Goal: Task Accomplishment & Management: Manage account settings

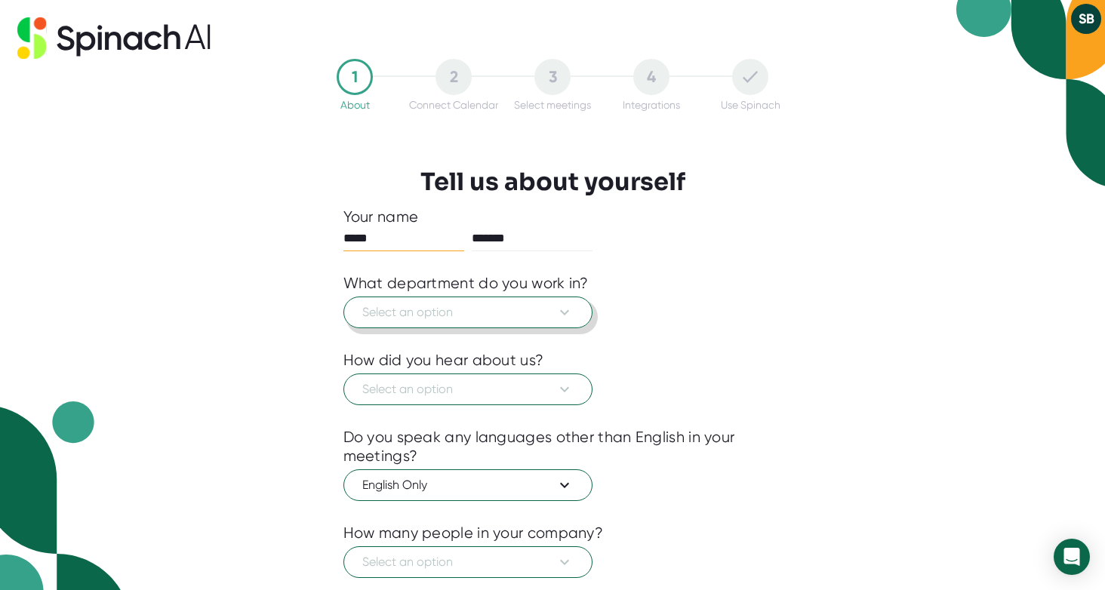
click at [453, 318] on span "Select an option" at bounding box center [467, 312] width 211 height 18
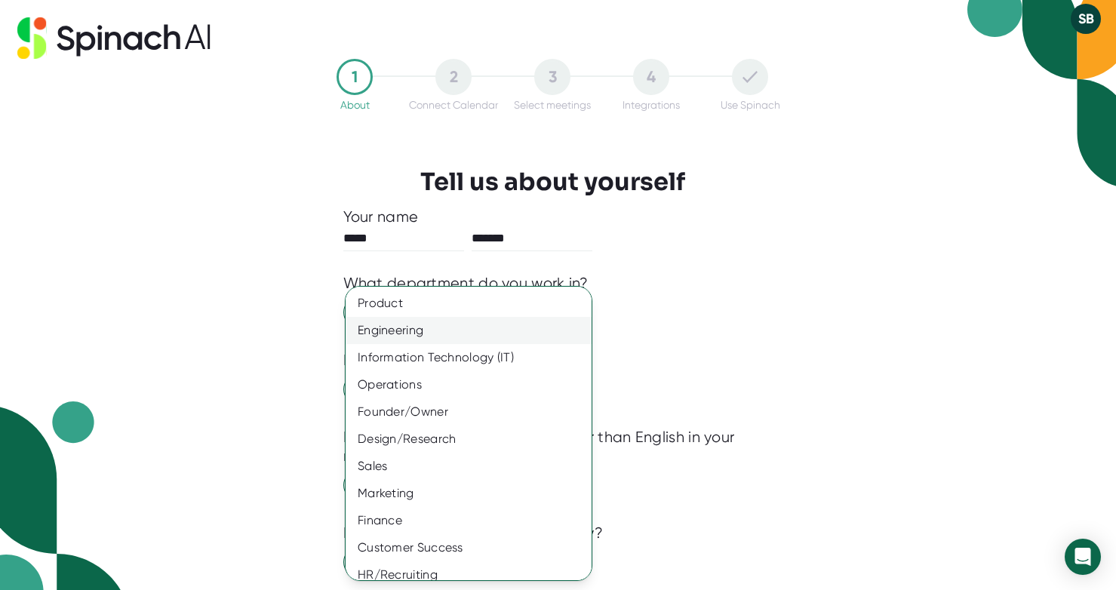
click at [389, 329] on div "Engineering" at bounding box center [474, 330] width 257 height 27
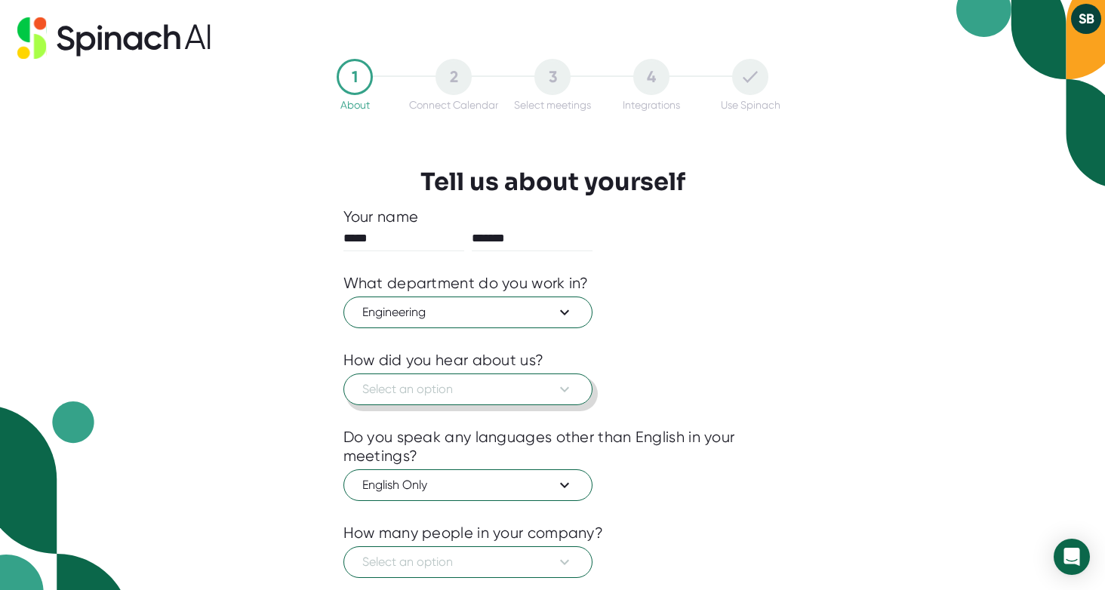
click at [427, 389] on span "Select an option" at bounding box center [467, 389] width 211 height 18
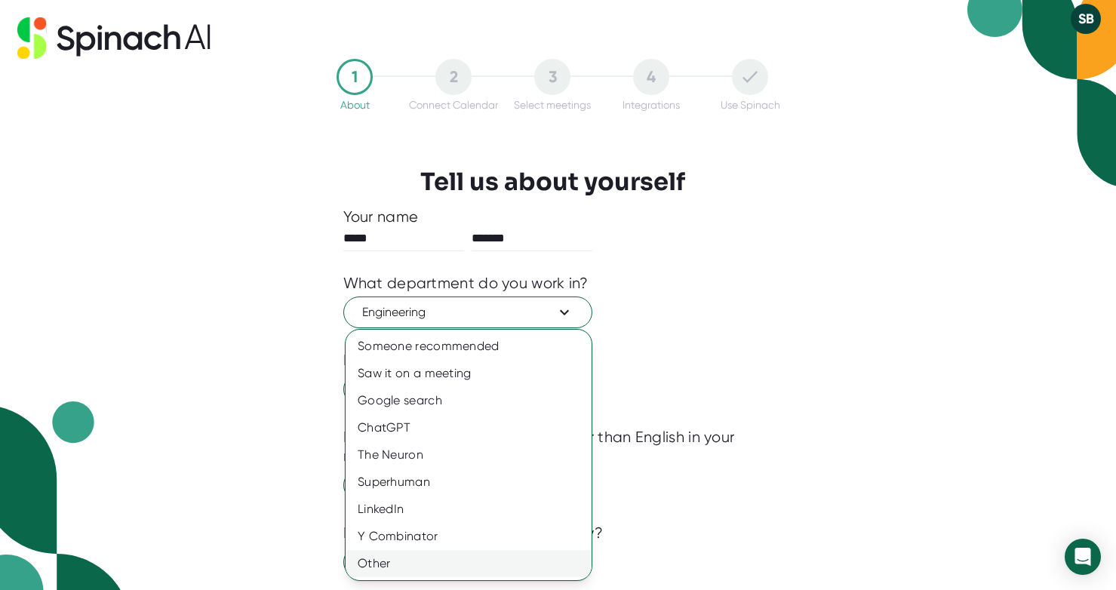
click at [374, 564] on div "Other" at bounding box center [469, 563] width 246 height 27
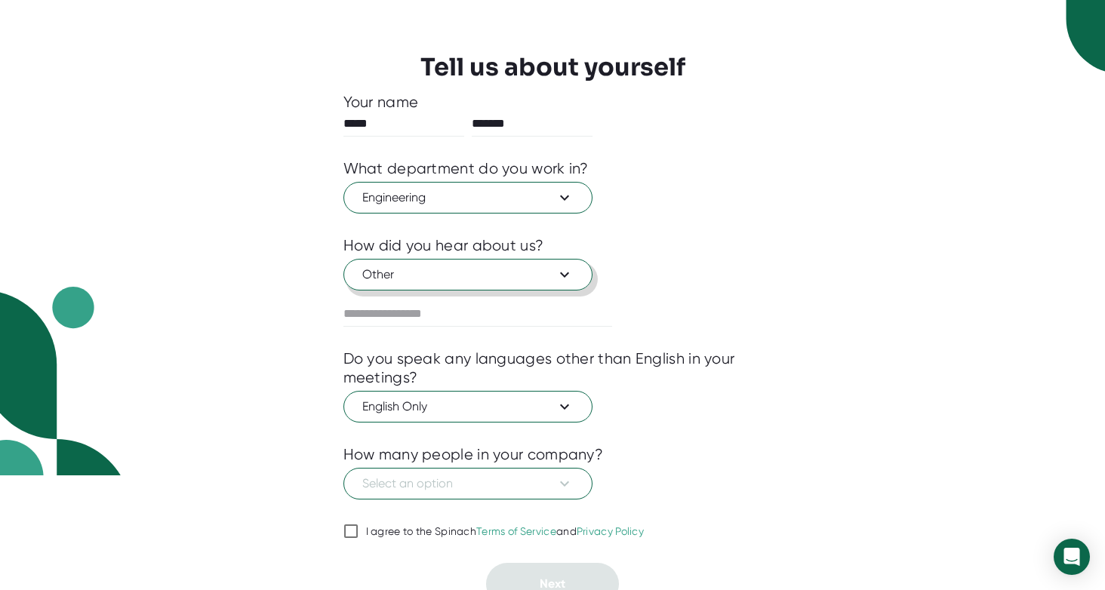
scroll to position [130, 0]
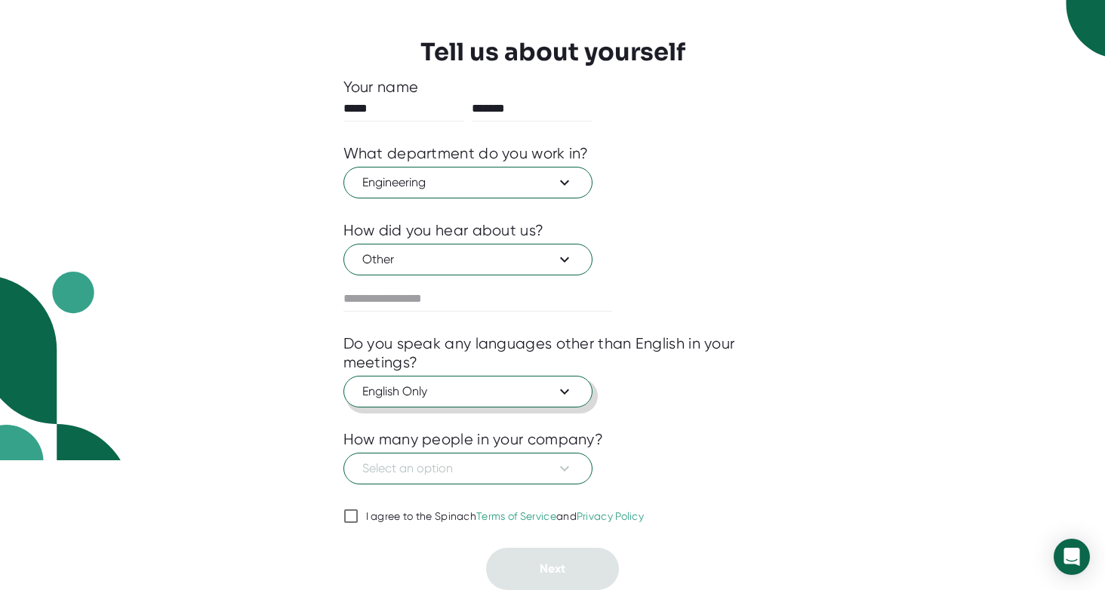
click at [479, 398] on span "English Only" at bounding box center [467, 392] width 211 height 18
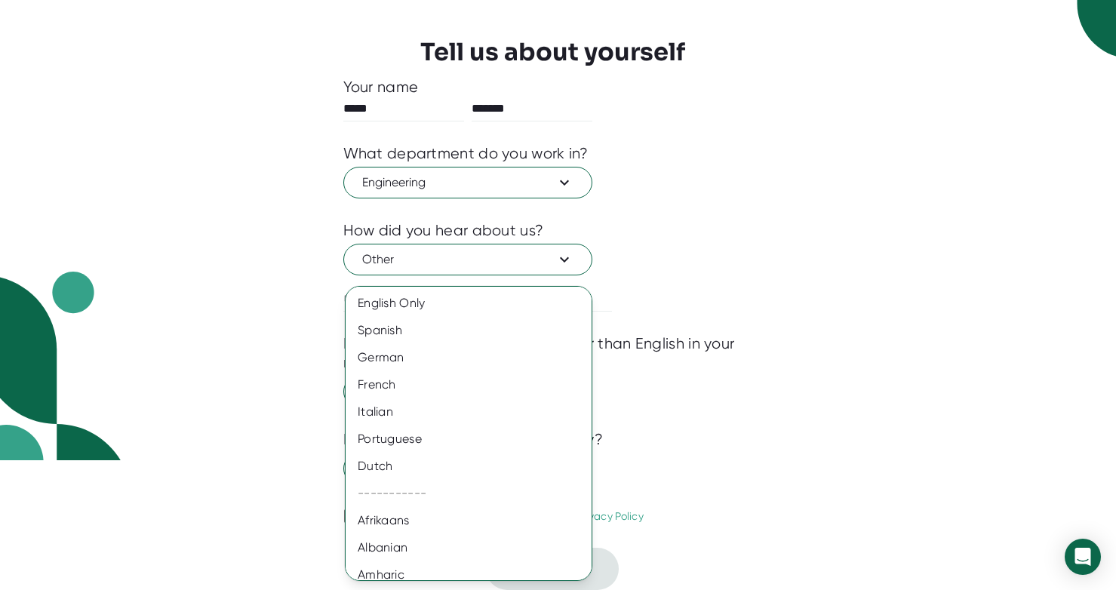
drag, startPoint x: 828, startPoint y: 429, endPoint x: 814, endPoint y: 428, distance: 13.6
click at [827, 429] on div at bounding box center [558, 295] width 1116 height 590
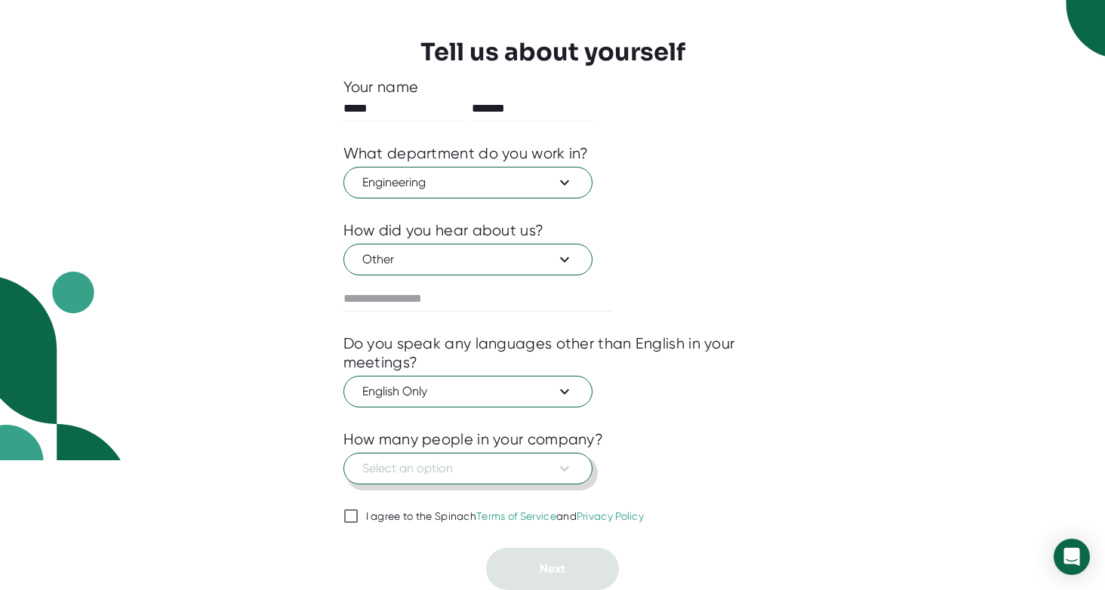
click at [462, 459] on span "Select an option" at bounding box center [467, 468] width 211 height 18
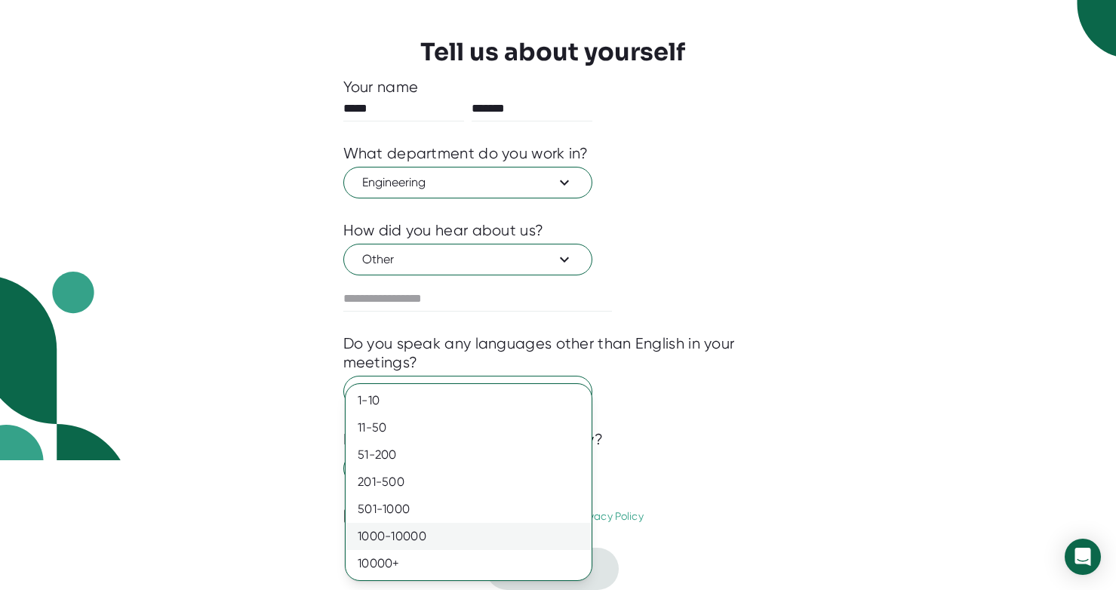
click at [429, 537] on div "1000-10000" at bounding box center [469, 536] width 246 height 27
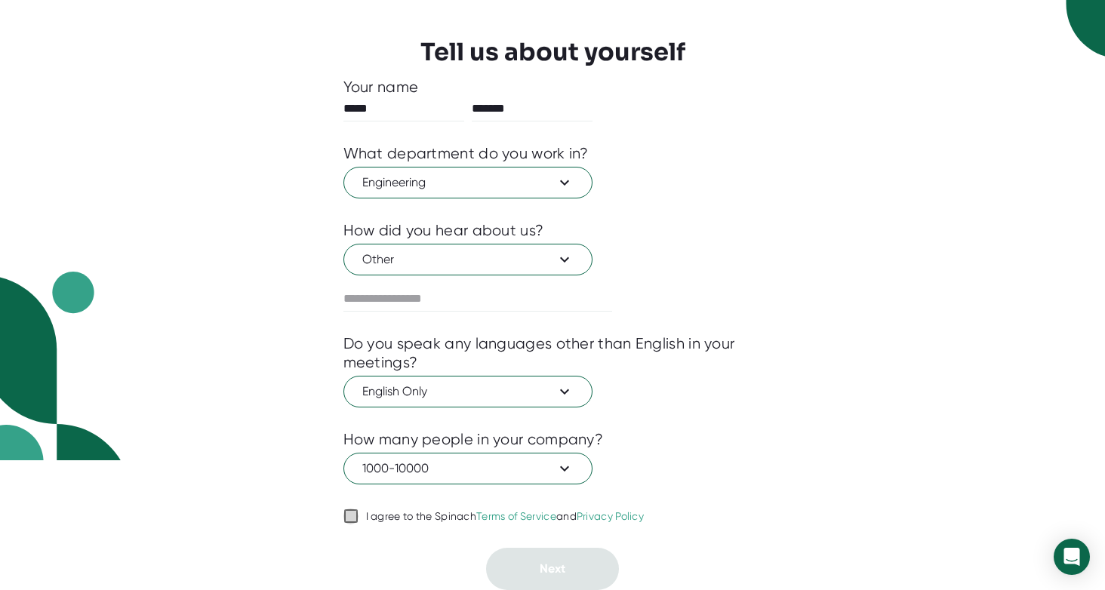
click at [349, 515] on input "I agree to the Spinach Terms of Service and Privacy Policy" at bounding box center [350, 516] width 15 height 18
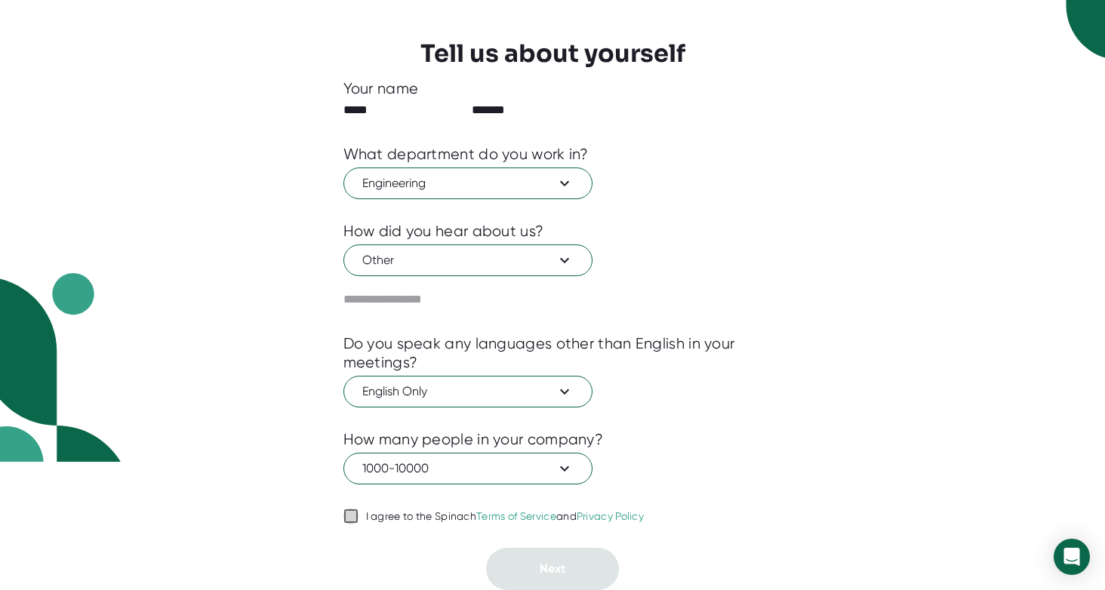
checkbox input "true"
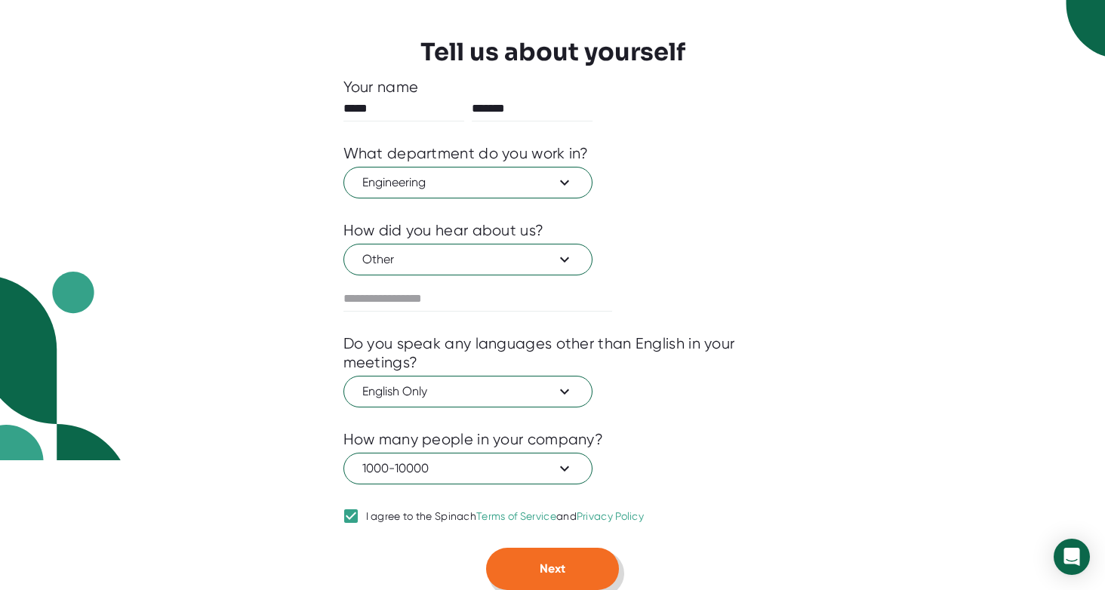
click at [556, 570] on span "Next" at bounding box center [552, 568] width 26 height 14
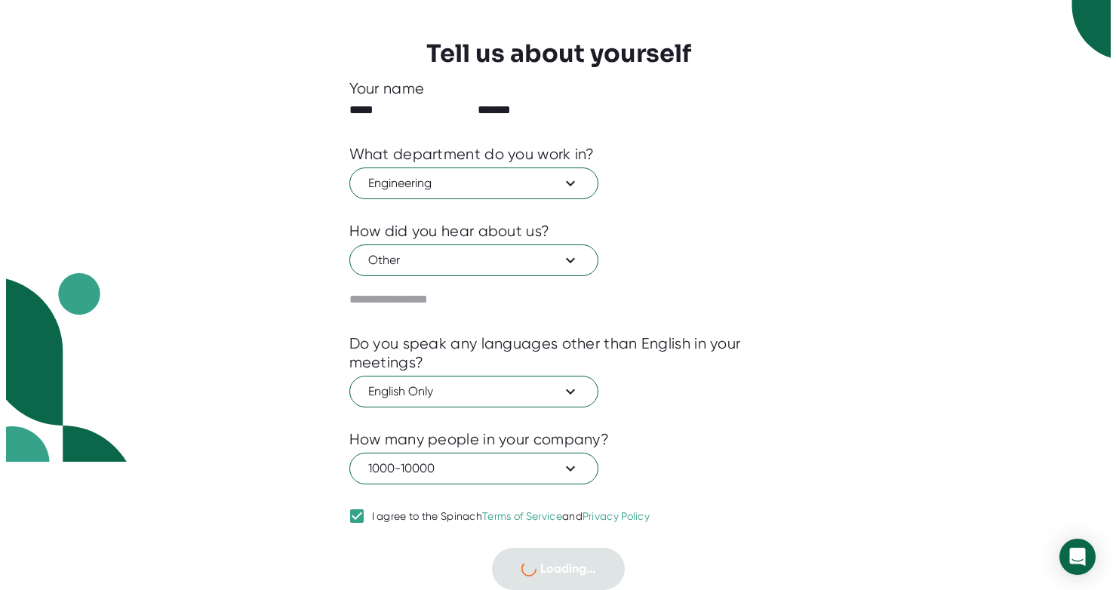
scroll to position [0, 0]
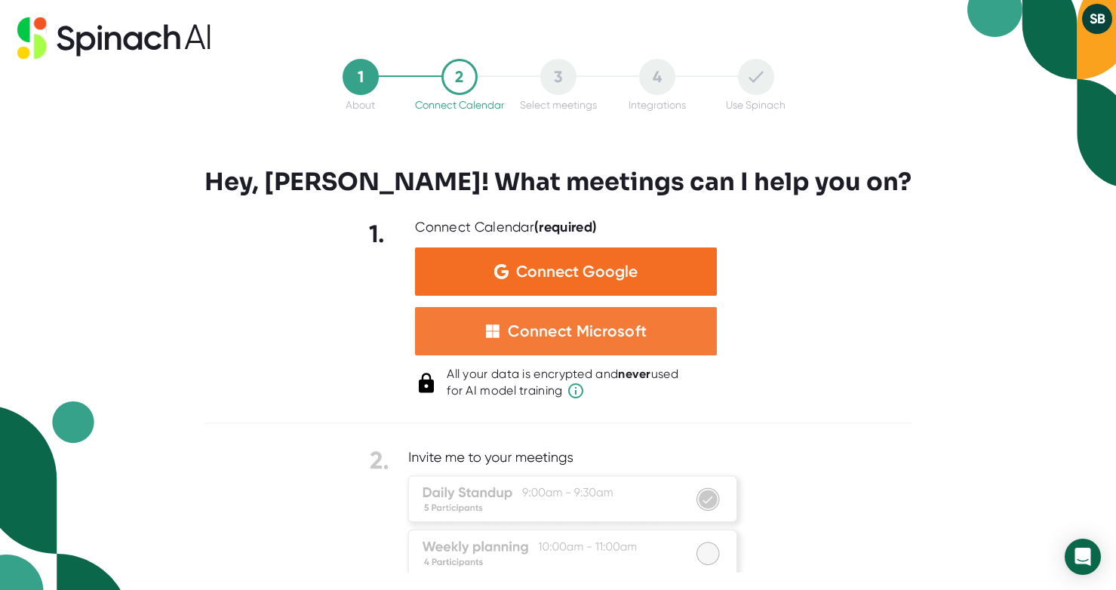
click at [561, 327] on div "Connect Microsoft" at bounding box center [577, 331] width 139 height 20
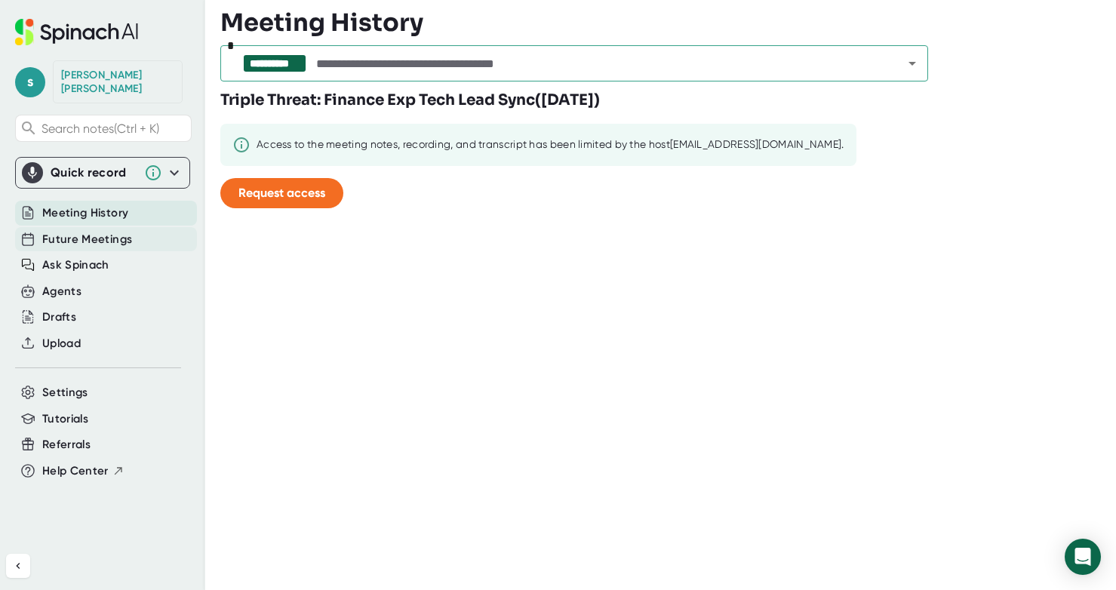
click at [71, 231] on span "Future Meetings" at bounding box center [87, 239] width 90 height 17
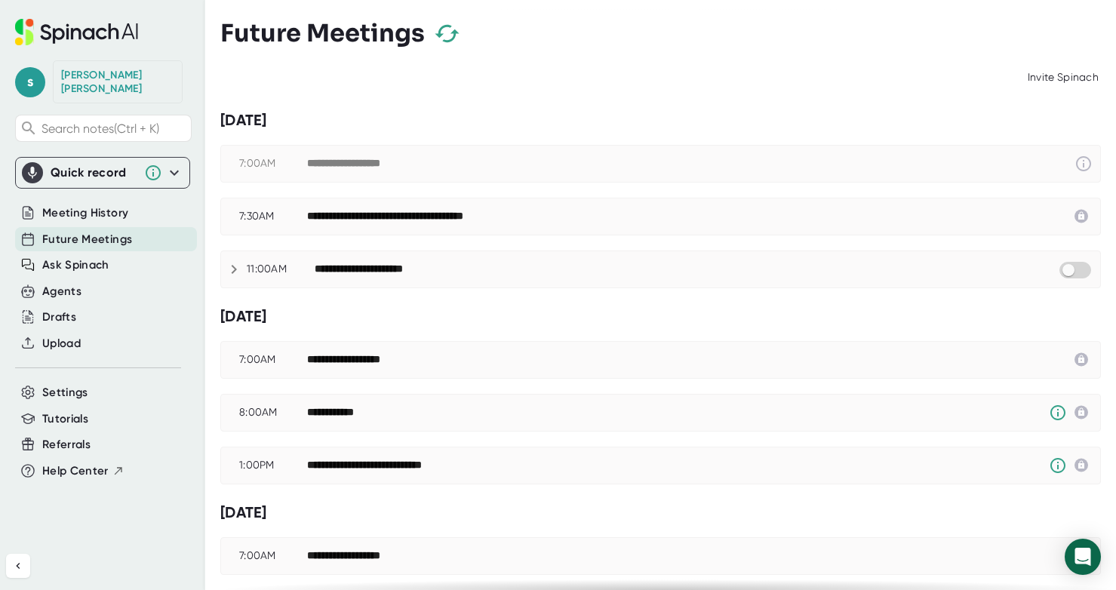
click at [368, 273] on div "**********" at bounding box center [374, 270] width 118 height 14
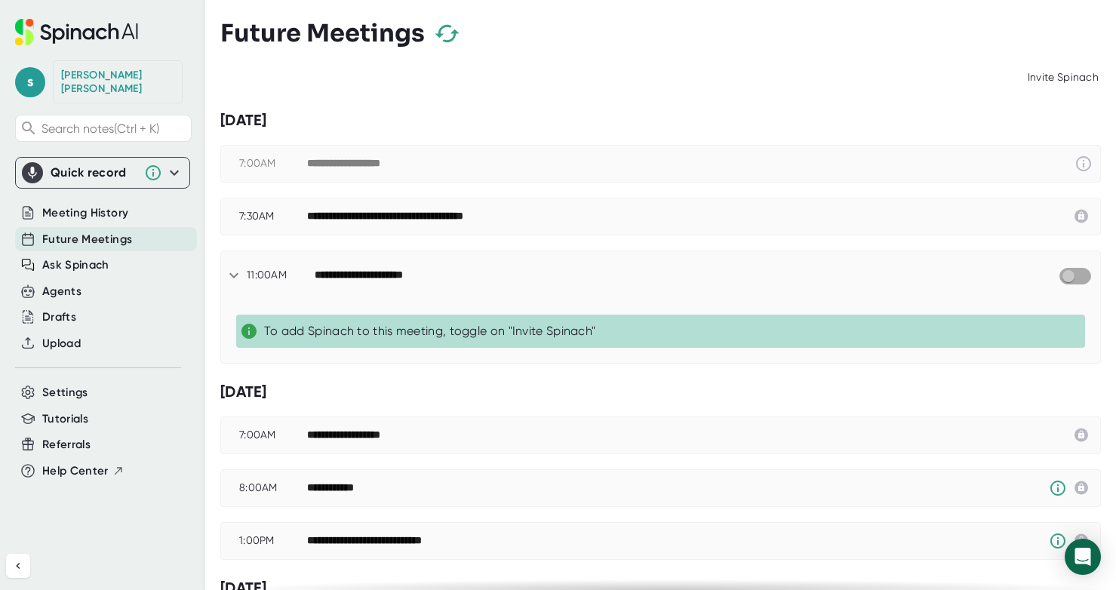
click at [1070, 278] on input "checkbox" at bounding box center [1067, 276] width 43 height 14
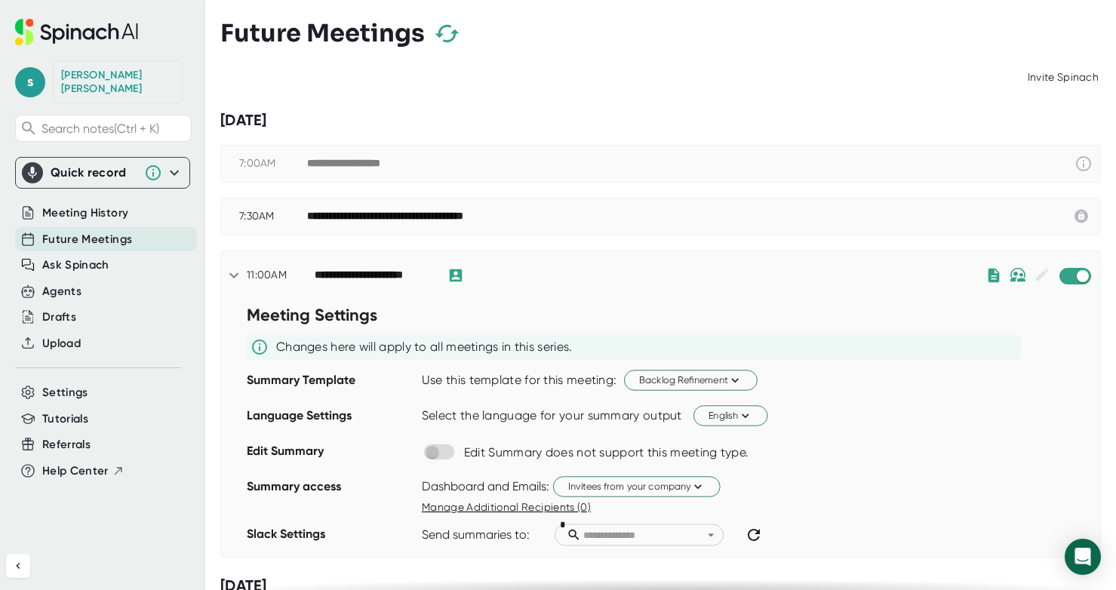
click at [227, 274] on icon at bounding box center [234, 275] width 18 height 18
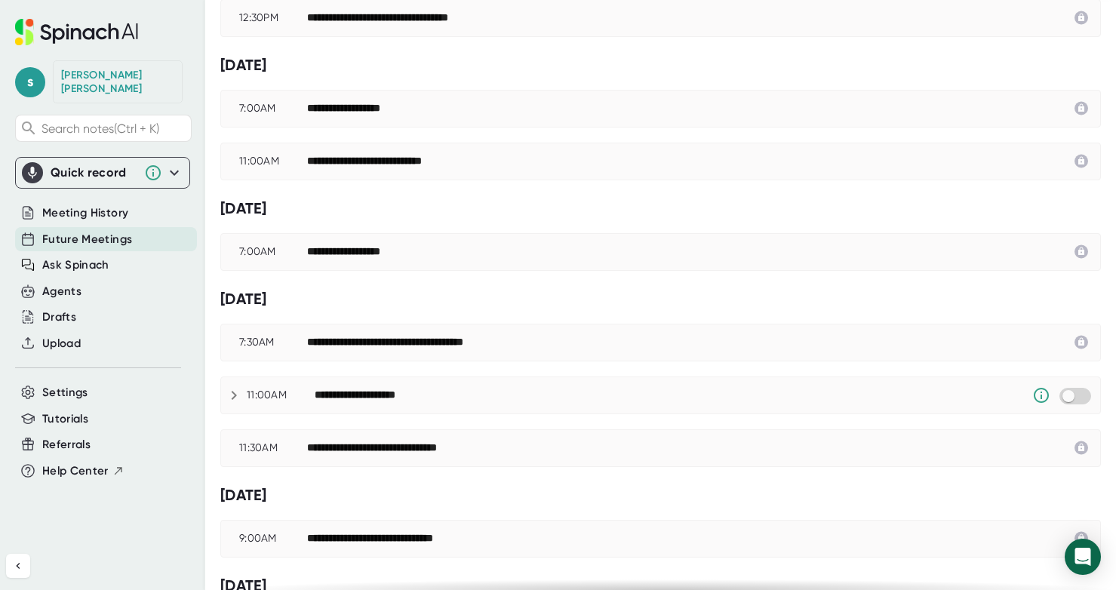
scroll to position [679, 0]
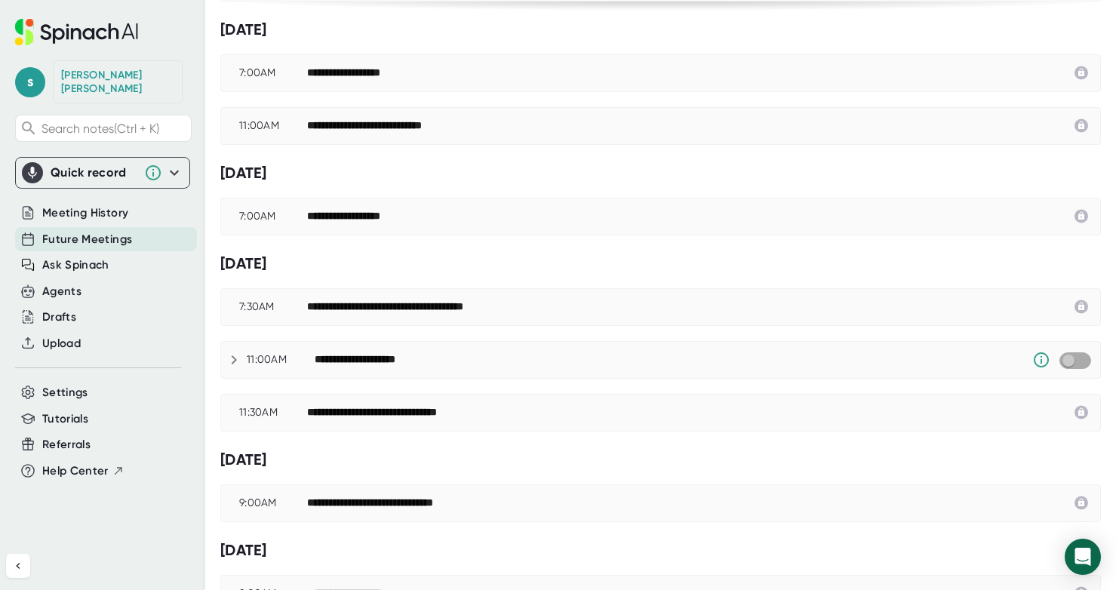
click at [1072, 364] on input "checkbox" at bounding box center [1067, 361] width 43 height 14
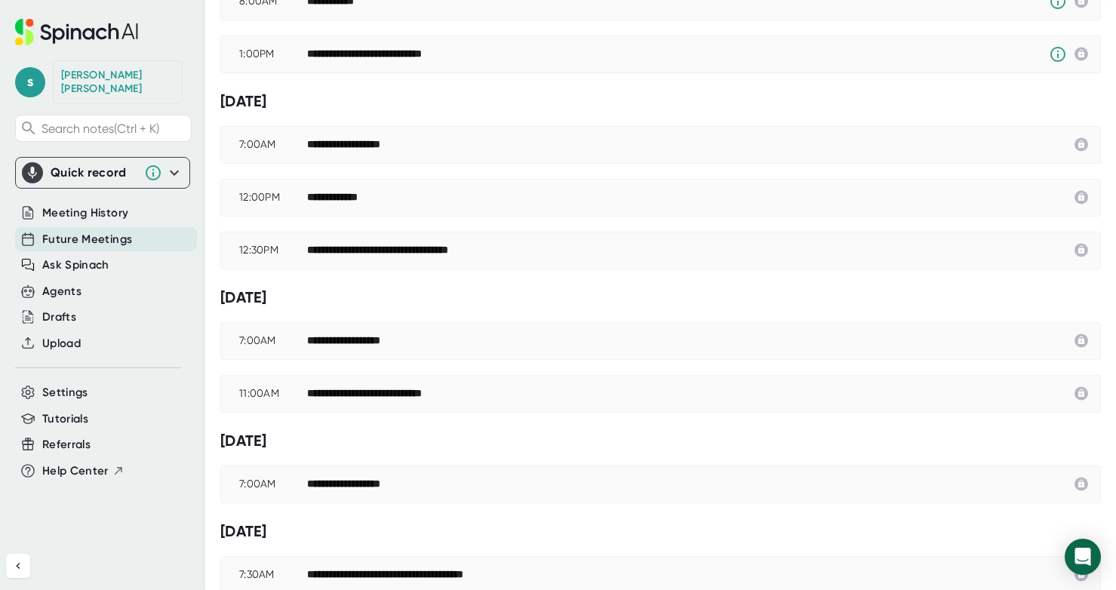
scroll to position [0, 0]
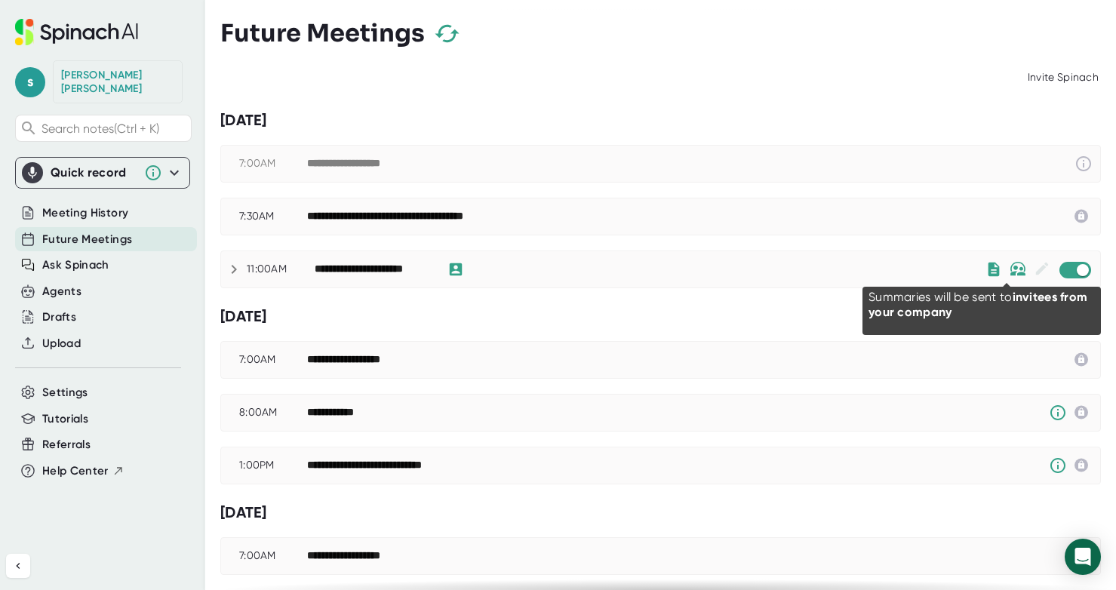
click at [1009, 266] on img at bounding box center [1017, 269] width 17 height 15
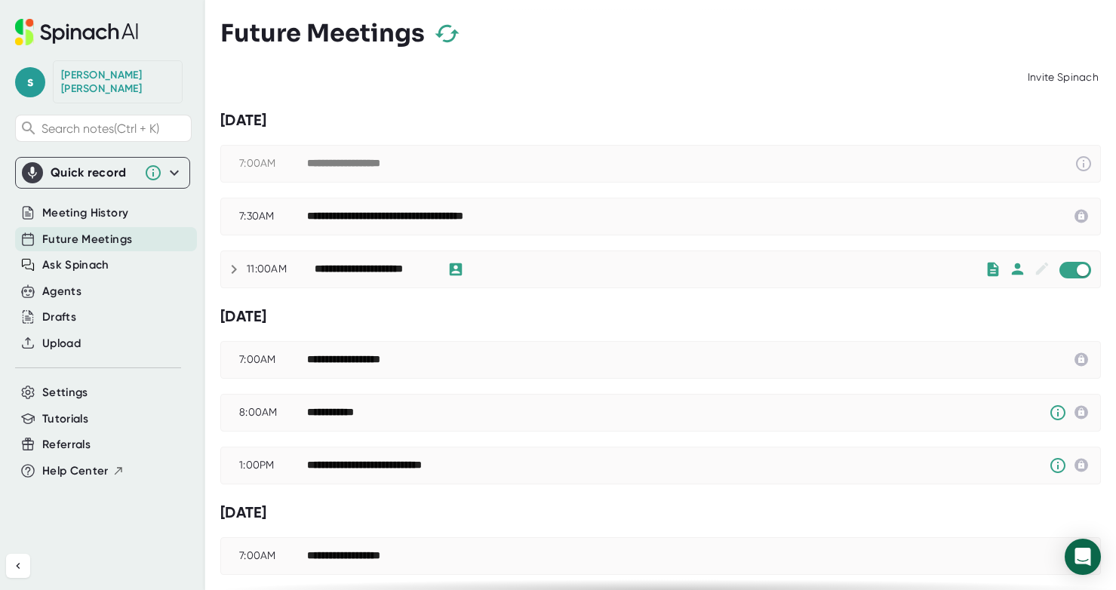
click at [232, 269] on icon at bounding box center [234, 269] width 18 height 18
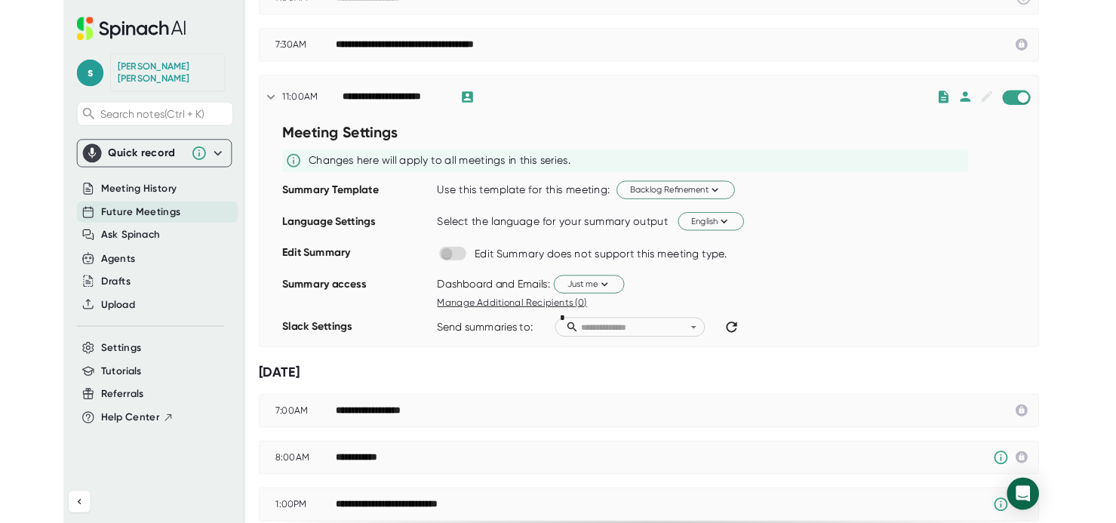
scroll to position [226, 0]
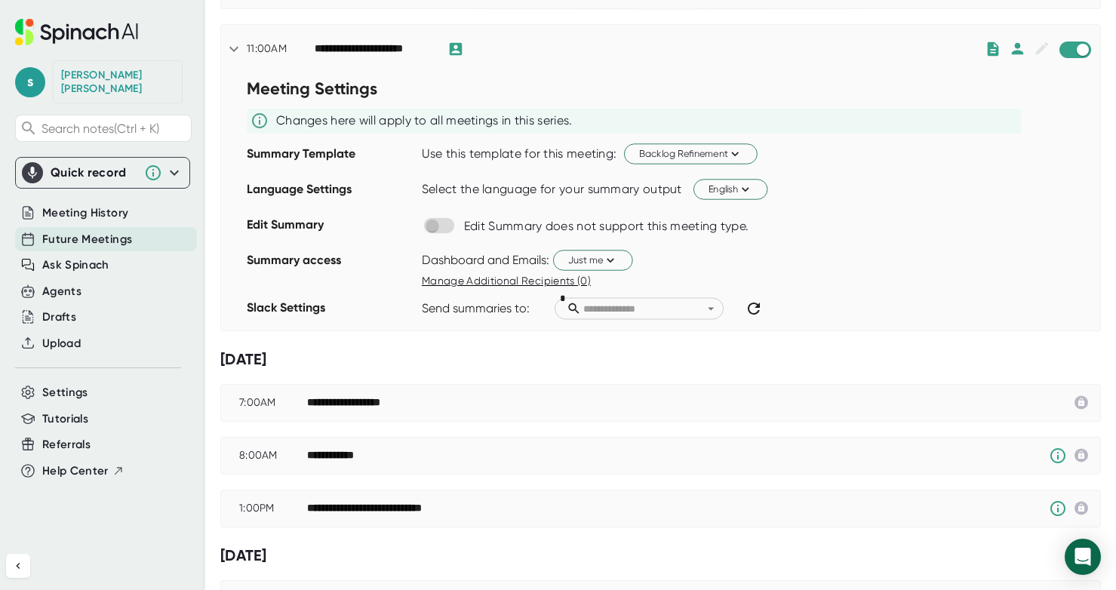
click at [524, 278] on span "Manage Additional Recipients (0)" at bounding box center [506, 281] width 169 height 12
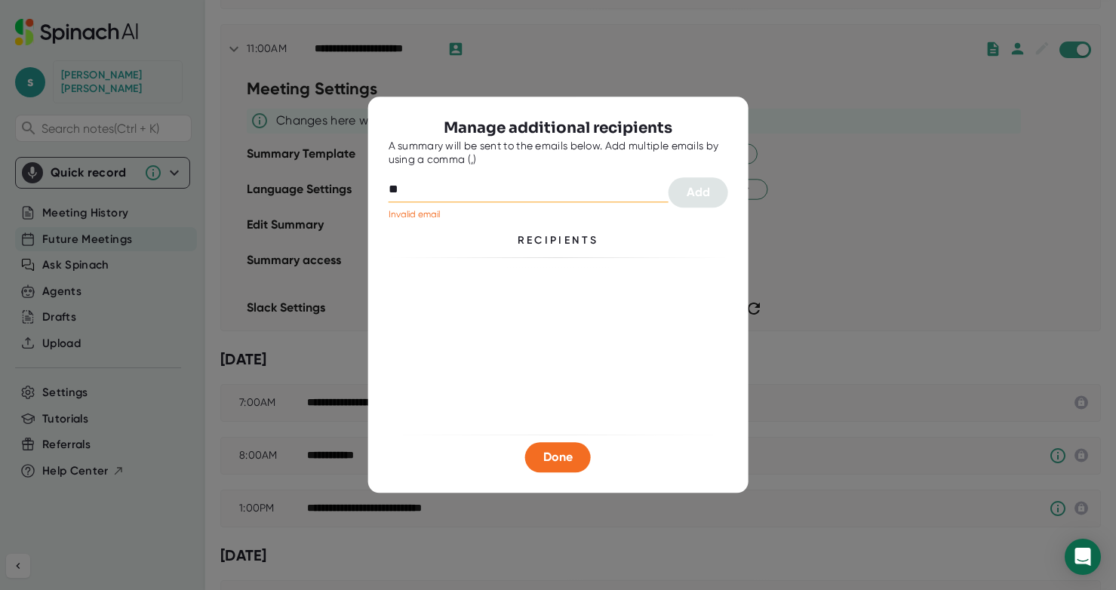
type input "*"
click at [668, 190] on div at bounding box center [668, 190] width 0 height 0
drag, startPoint x: 571, startPoint y: 109, endPoint x: 791, endPoint y: 123, distance: 220.0
click at [791, 123] on div "Manage additional recipients A summary will be sent to the emails below. Add mu…" at bounding box center [558, 295] width 1116 height 590
click at [457, 195] on input "text" at bounding box center [529, 190] width 280 height 24
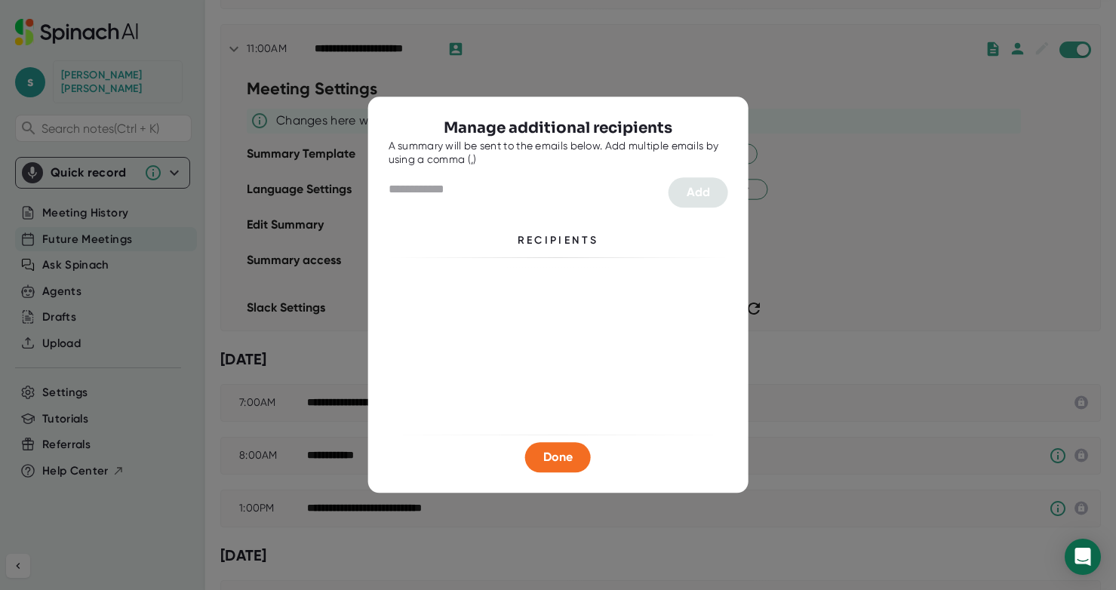
click at [497, 193] on input "text" at bounding box center [529, 190] width 280 height 24
type input "**********"
click at [698, 201] on button "Add" at bounding box center [698, 193] width 60 height 30
click at [502, 206] on div at bounding box center [529, 193] width 280 height 30
click at [488, 186] on input "text" at bounding box center [529, 190] width 280 height 24
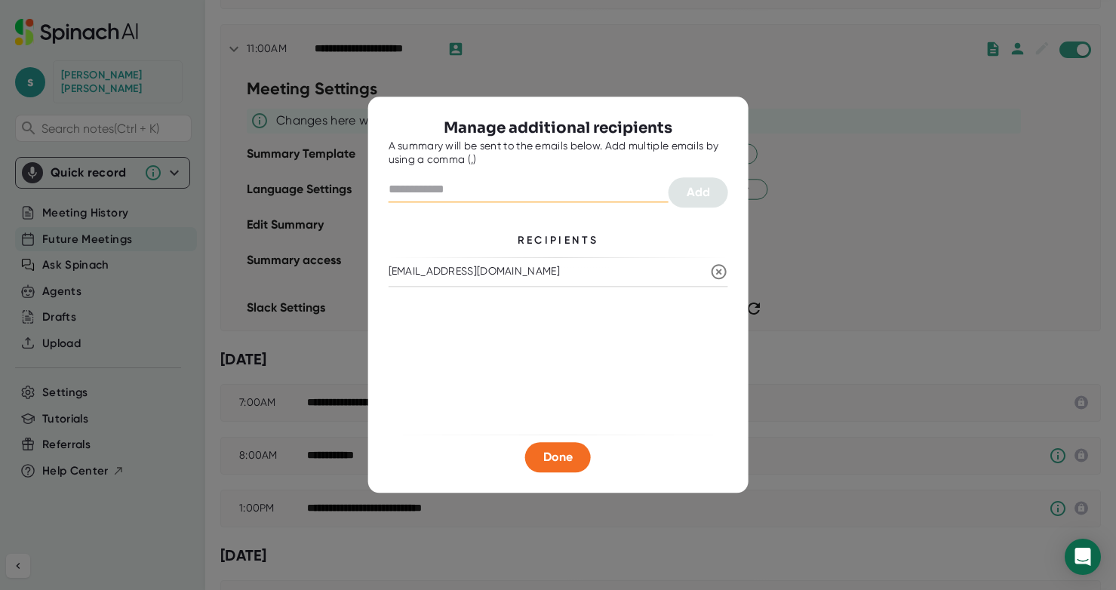
click at [484, 190] on input "text" at bounding box center [529, 190] width 280 height 24
paste input "**********"
click at [619, 184] on input "**********" at bounding box center [529, 190] width 280 height 24
click at [457, 186] on input "**********" at bounding box center [529, 190] width 280 height 24
type input "**********"
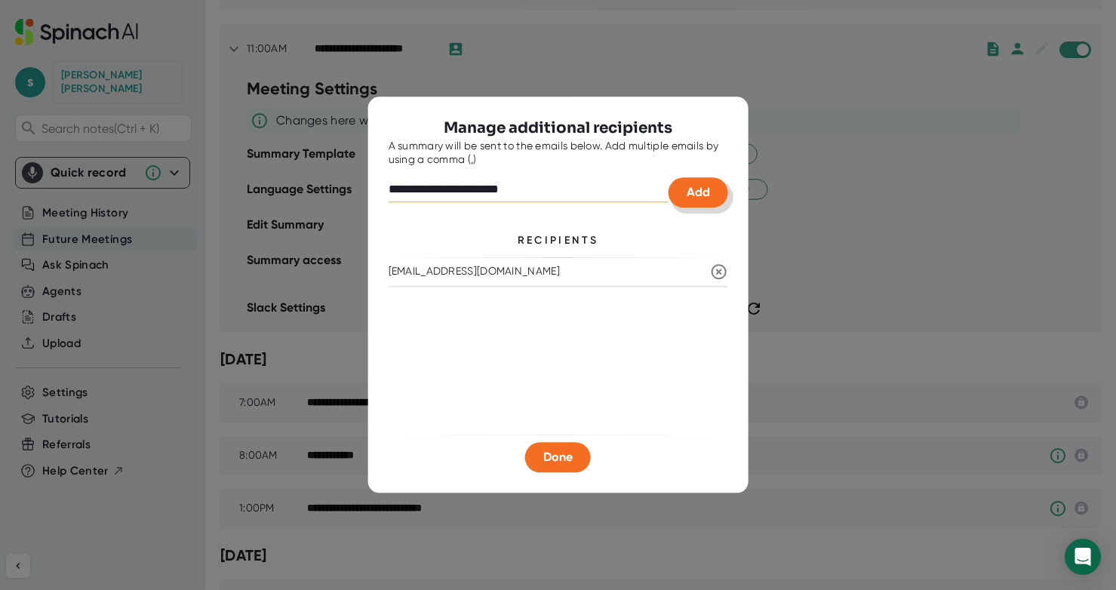
click at [705, 195] on span "Add" at bounding box center [698, 193] width 23 height 14
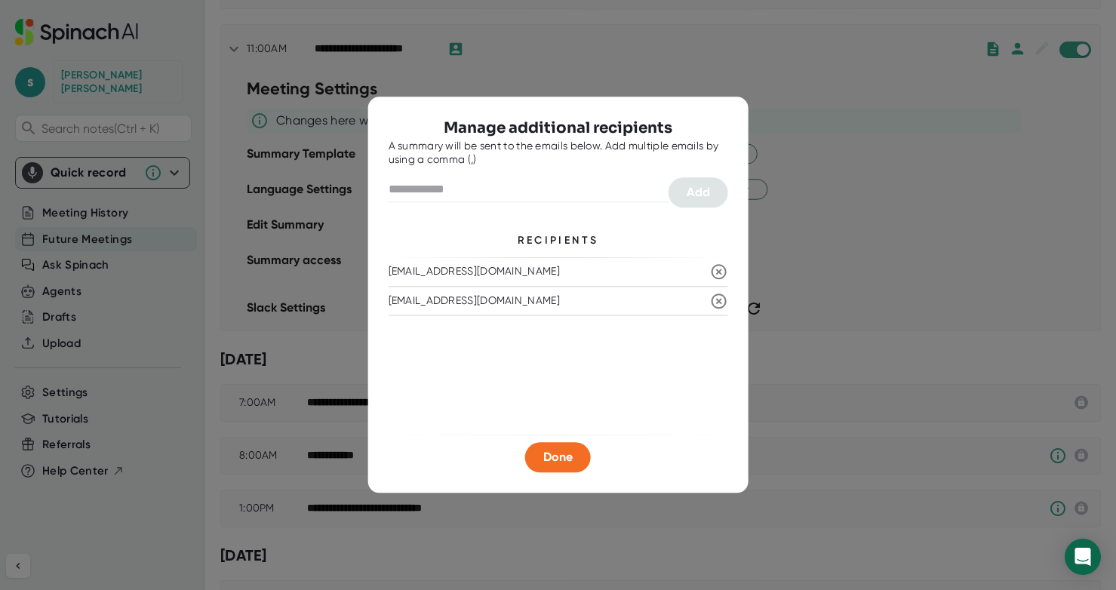
click at [719, 303] on icon at bounding box center [719, 301] width 18 height 18
click at [716, 273] on icon at bounding box center [719, 272] width 18 height 18
drag, startPoint x: 576, startPoint y: 107, endPoint x: 516, endPoint y: 112, distance: 59.8
click at [516, 112] on div "Manage additional recipients A summary will be sent to the emails below. Add mu…" at bounding box center [557, 295] width 381 height 396
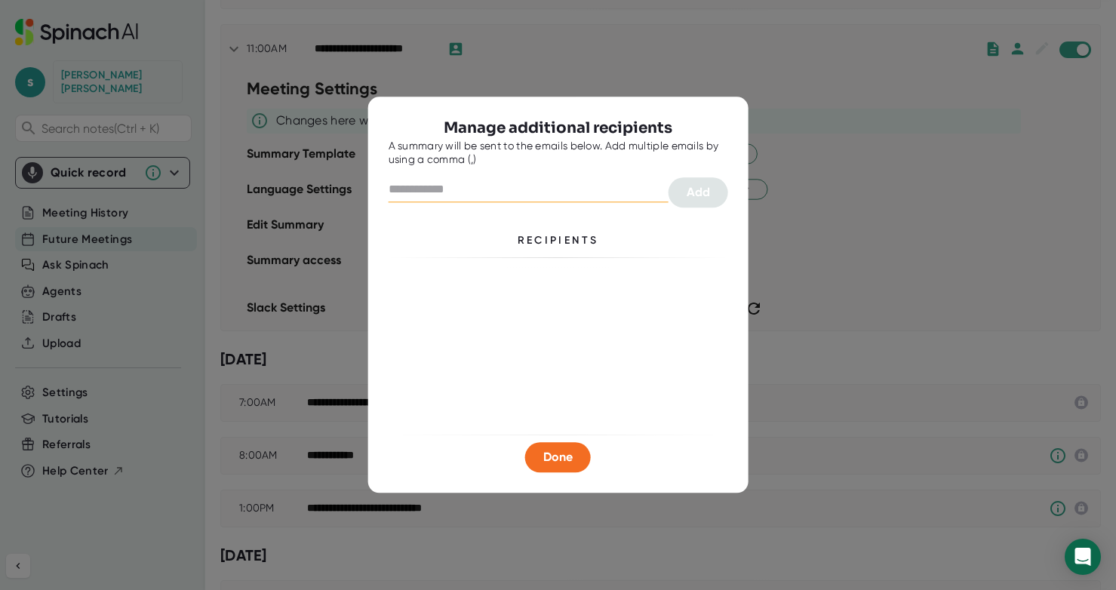
drag, startPoint x: 516, startPoint y: 112, endPoint x: 450, endPoint y: 189, distance: 101.1
click at [450, 189] on input "text" at bounding box center [529, 190] width 280 height 24
click at [413, 190] on input "text" at bounding box center [529, 190] width 280 height 24
type input "**********"
click at [698, 198] on span "Add" at bounding box center [698, 193] width 23 height 14
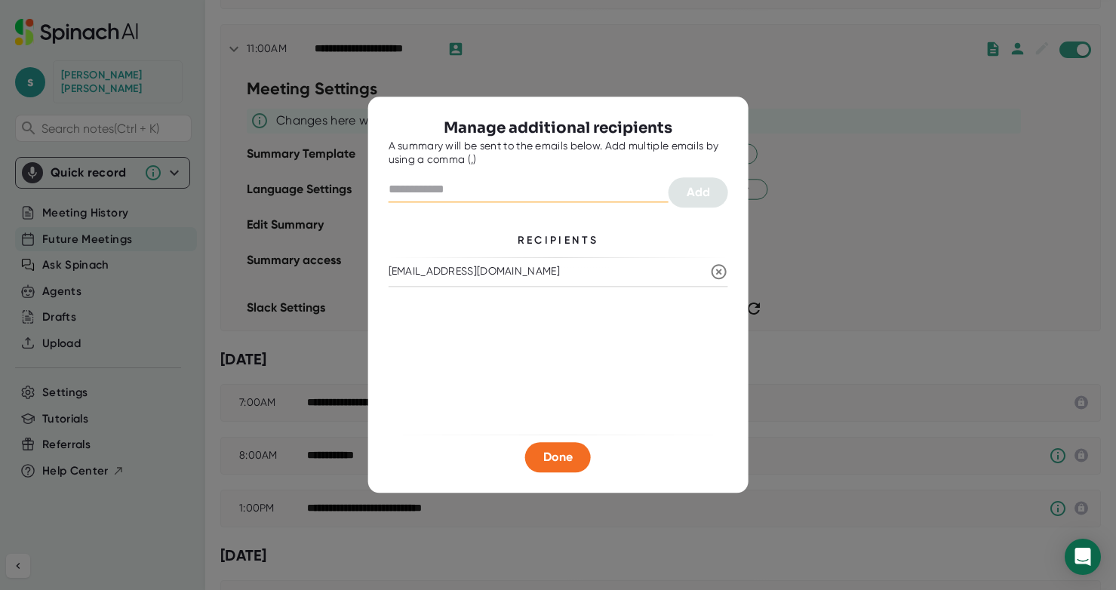
click at [457, 189] on input "text" at bounding box center [529, 190] width 280 height 24
type input "**********"
click at [702, 193] on span "Add" at bounding box center [698, 193] width 23 height 14
click at [560, 459] on span "Done" at bounding box center [557, 457] width 29 height 14
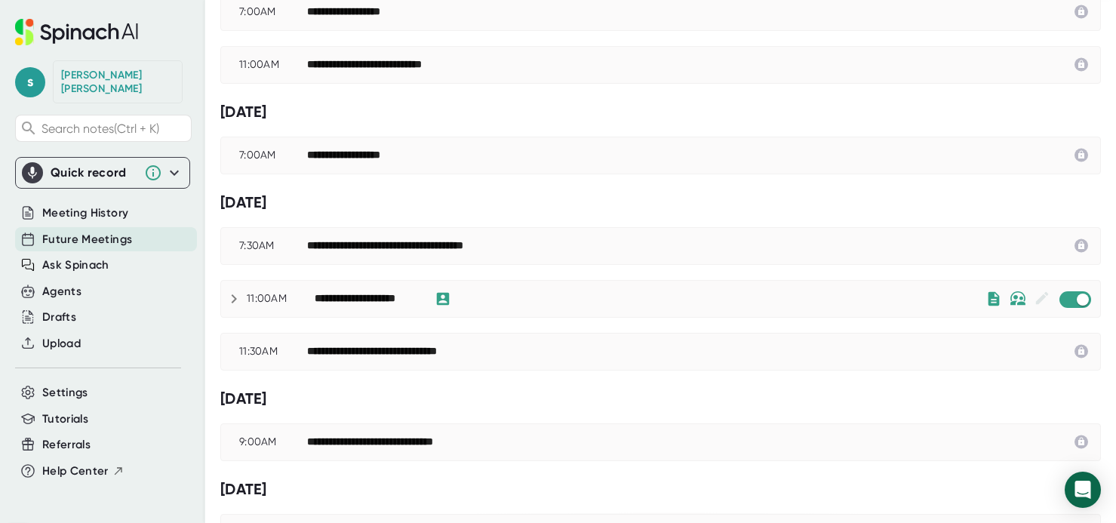
scroll to position [0, 0]
